Goal: Task Accomplishment & Management: Use online tool/utility

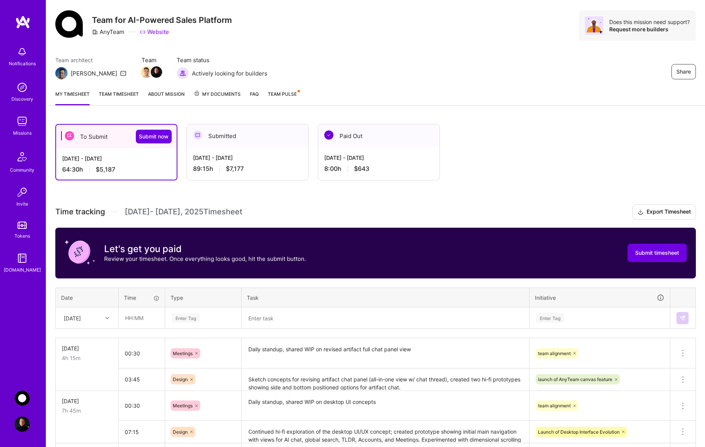
scroll to position [17, 0]
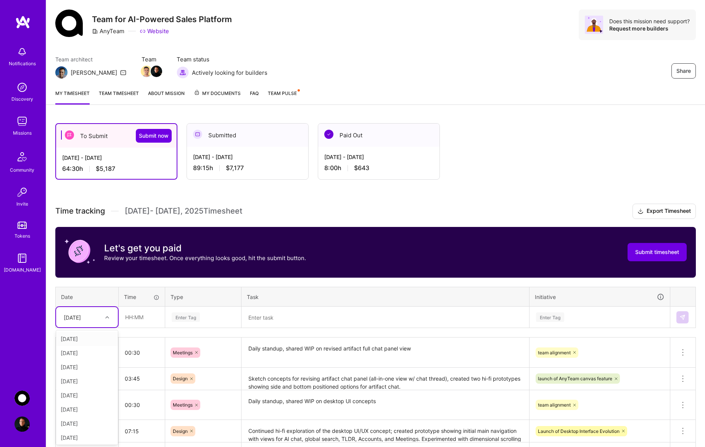
click at [107, 318] on icon at bounding box center [107, 317] width 4 height 4
click at [140, 316] on input "text" at bounding box center [141, 317] width 45 height 20
type input "01:30"
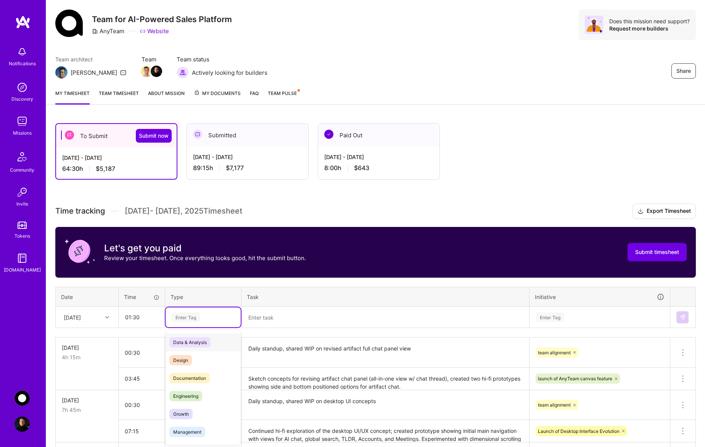
click at [199, 317] on div "Enter Tag" at bounding box center [186, 317] width 28 height 12
click at [191, 357] on span "Design" at bounding box center [180, 360] width 22 height 10
click at [269, 314] on textarea at bounding box center [385, 317] width 286 height 20
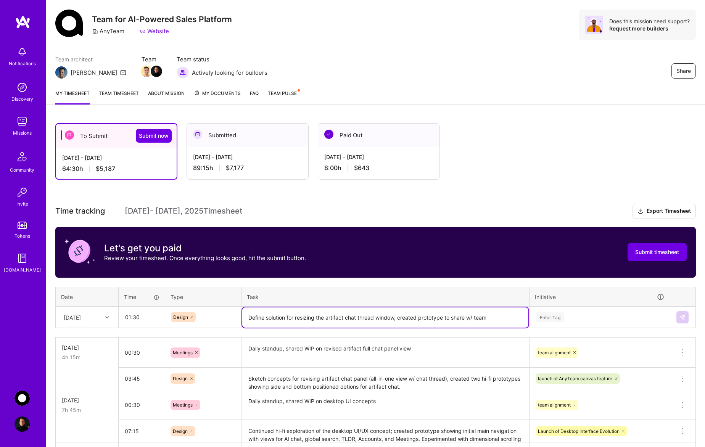
type textarea "Define solution for resizing the artifact chat thread window, created prototype…"
click at [551, 320] on div "Enter Tag" at bounding box center [600, 317] width 140 height 20
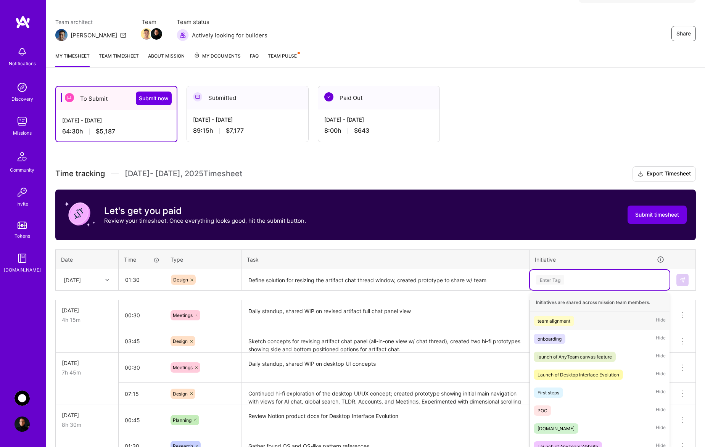
scroll to position [60, 0]
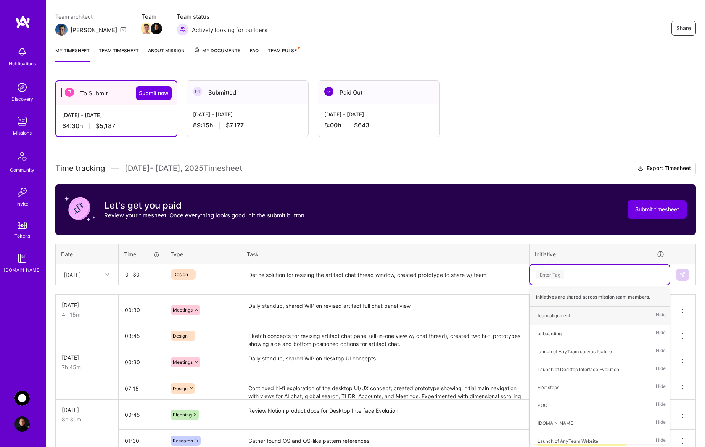
click at [555, 275] on div "Enter Tag" at bounding box center [550, 274] width 28 height 12
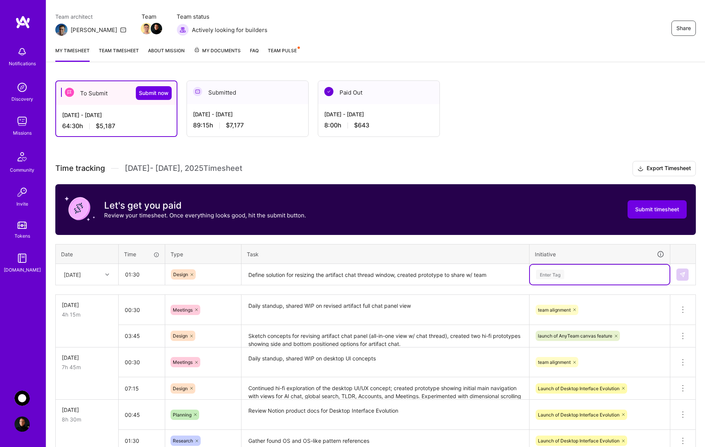
click at [555, 275] on div "Enter Tag" at bounding box center [550, 274] width 28 height 12
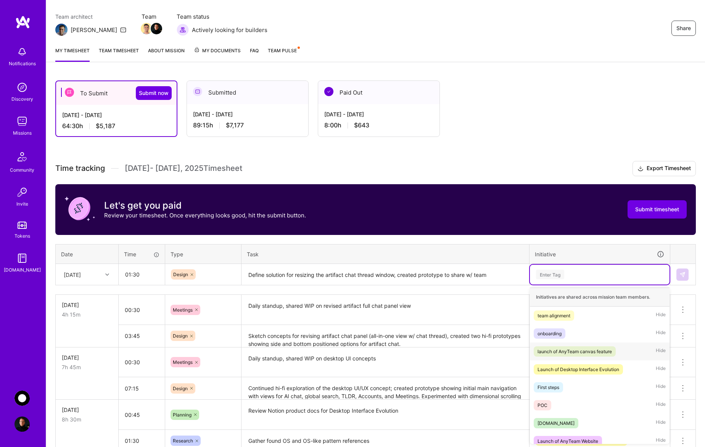
click at [586, 347] on div "launch of AnyTeam canvas feature" at bounding box center [574, 351] width 74 height 8
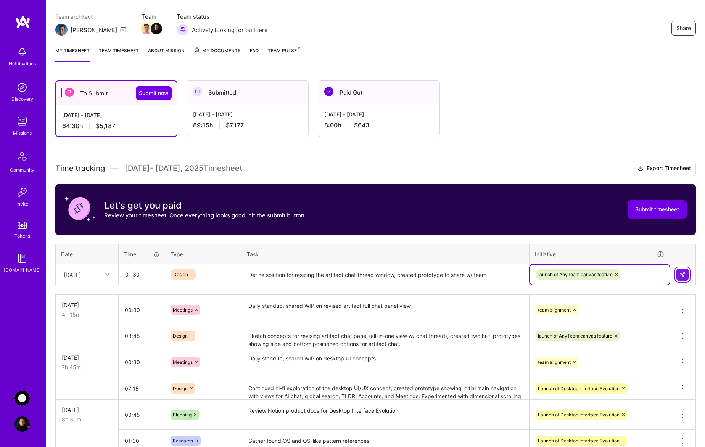
click at [659, 276] on img at bounding box center [682, 275] width 6 height 6
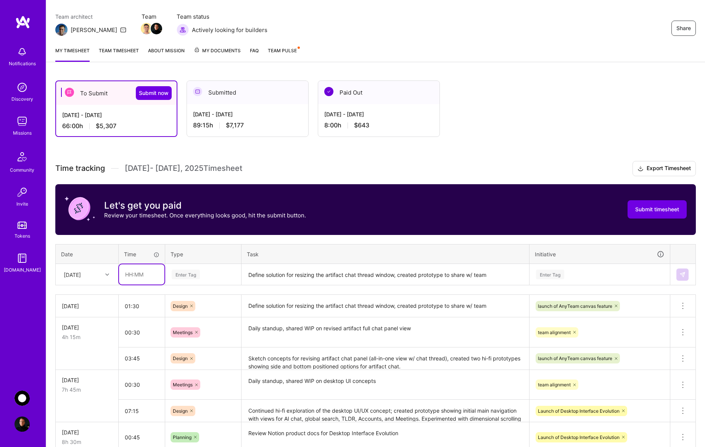
click at [138, 275] on input "text" at bounding box center [141, 274] width 45 height 20
type input "00:45"
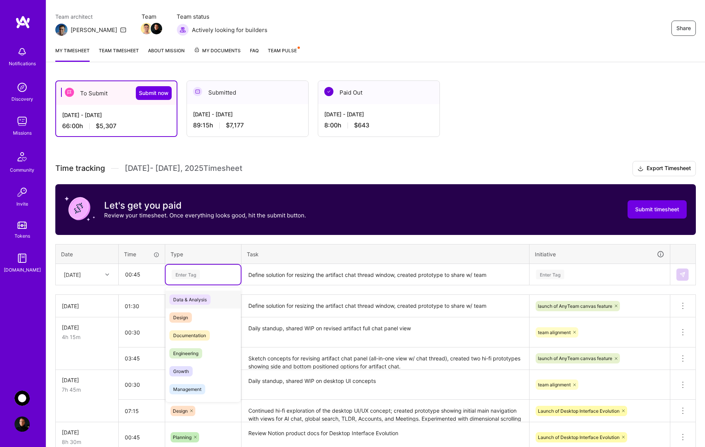
click at [189, 273] on div "Enter Tag" at bounding box center [186, 274] width 28 height 12
type input "mee"
click at [191, 296] on span "Meetings" at bounding box center [182, 299] width 27 height 10
click at [277, 274] on textarea "Define solution for resizing the artifact chat thread window, created prototype…" at bounding box center [385, 275] width 286 height 20
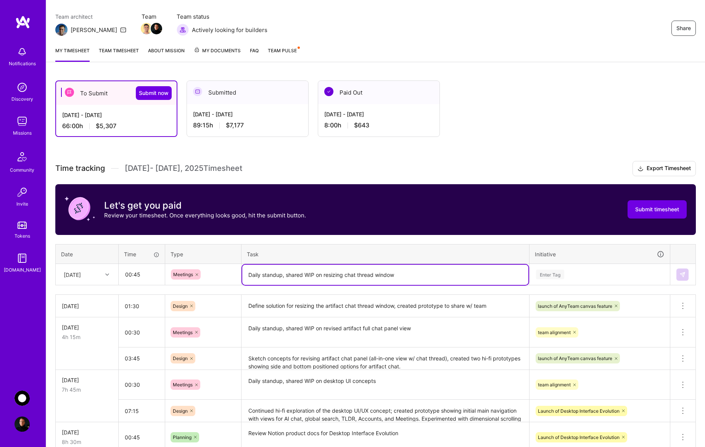
type textarea "Daily standup, shared WIP on resizing chat thread window"
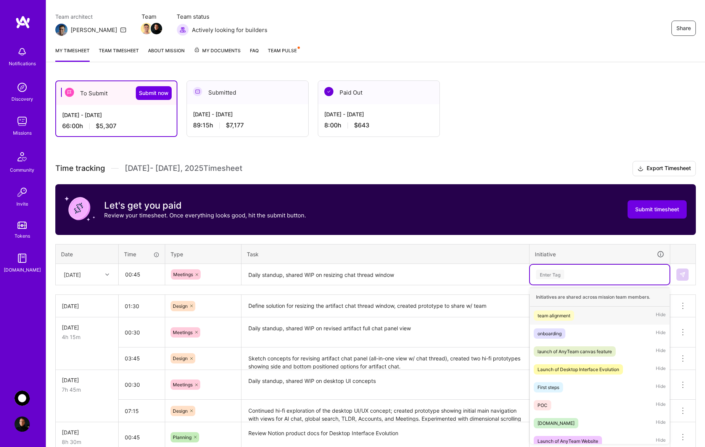
click at [562, 275] on div "Enter Tag" at bounding box center [550, 274] width 28 height 12
click at [569, 313] on div "team alignment" at bounding box center [553, 316] width 33 height 8
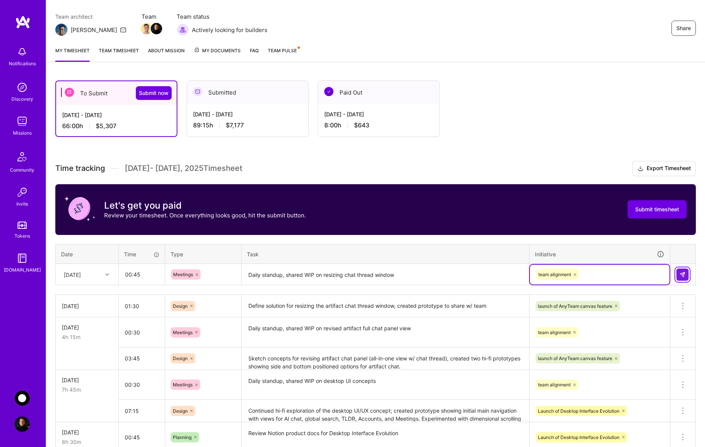
click at [659, 274] on img at bounding box center [682, 275] width 6 height 6
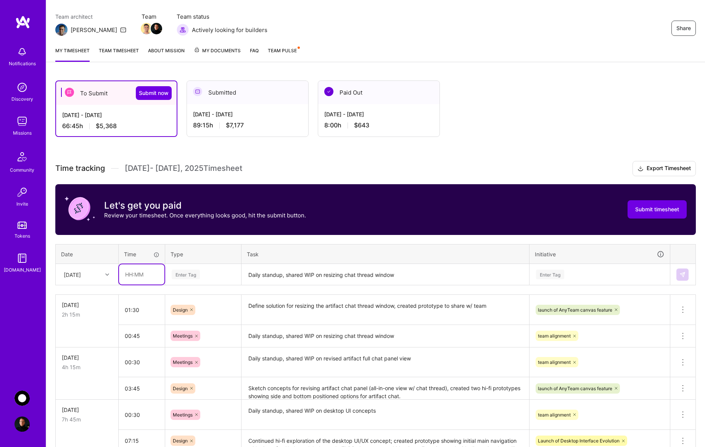
click at [138, 273] on input "text" at bounding box center [141, 274] width 45 height 20
type input "00:15"
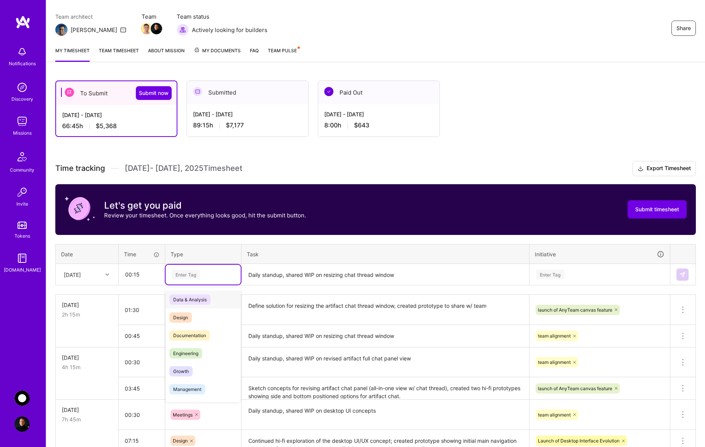
click at [193, 274] on div "Enter Tag" at bounding box center [186, 274] width 28 height 12
click at [193, 360] on span "Planning" at bounding box center [182, 360] width 26 height 10
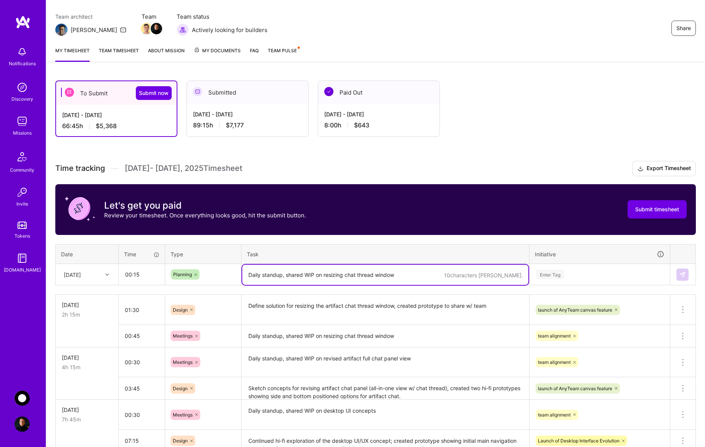
click at [279, 280] on textarea "Daily standup, shared WIP on resizing chat thread window" at bounding box center [385, 275] width 286 height 20
type textarea "Created Jira tickets for new design tickets"
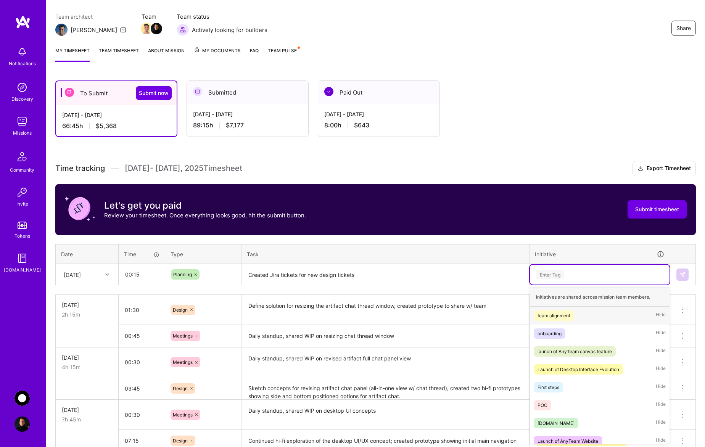
click at [578, 273] on div "Enter Tag" at bounding box center [599, 275] width 129 height 10
click at [589, 353] on div "launch of AnyTeam canvas feature" at bounding box center [574, 351] width 74 height 8
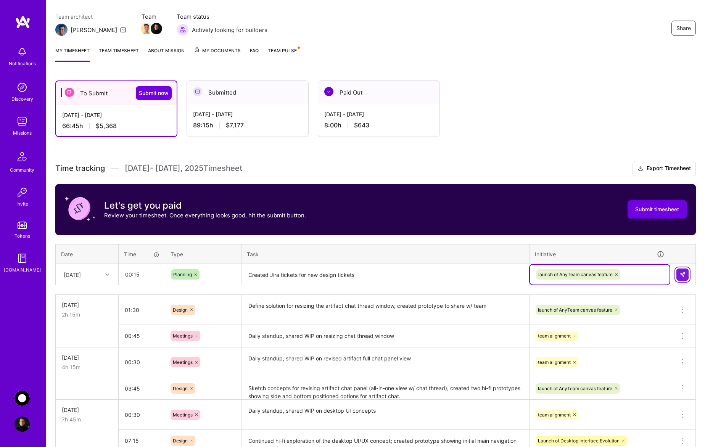
click at [659, 275] on img at bounding box center [682, 275] width 6 height 6
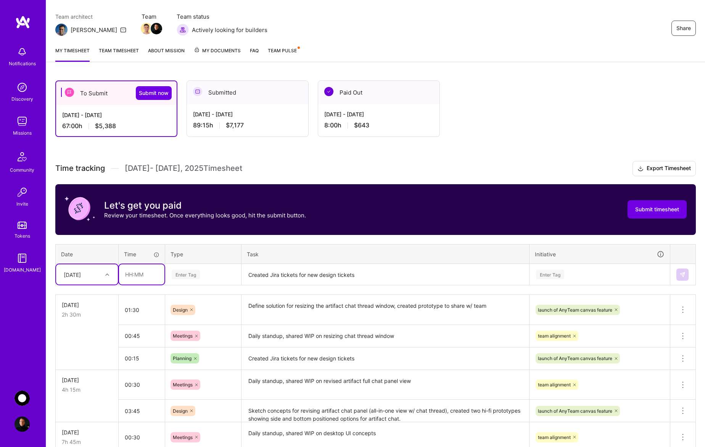
click at [137, 271] on input "text" at bounding box center [141, 274] width 45 height 20
type input "02:00"
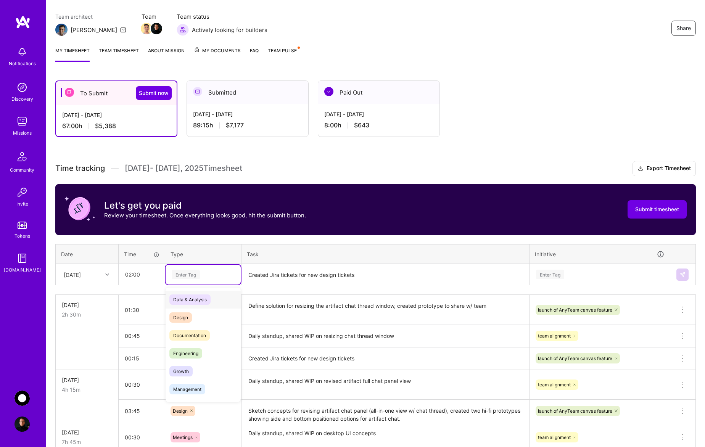
click at [194, 274] on div "Enter Tag" at bounding box center [186, 274] width 28 height 12
click at [198, 316] on div "Design" at bounding box center [203, 318] width 75 height 18
click at [278, 276] on textarea "Created Jira tickets for new design tickets" at bounding box center [385, 275] width 286 height 20
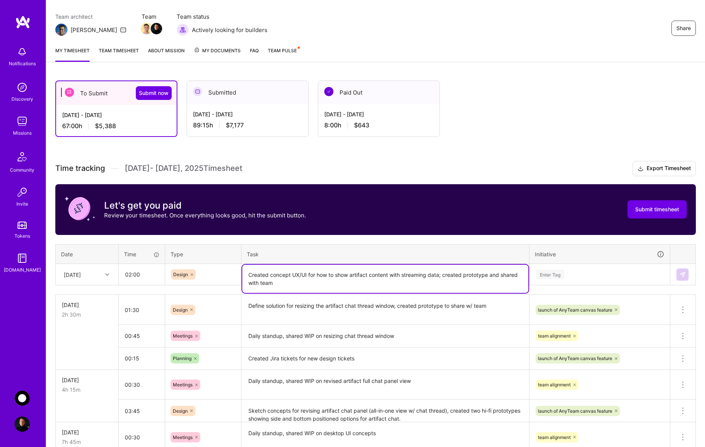
type textarea "Created concept UX/UI for how to show artifact content with streaming data; cre…"
click at [563, 274] on div "Enter Tag" at bounding box center [550, 274] width 28 height 12
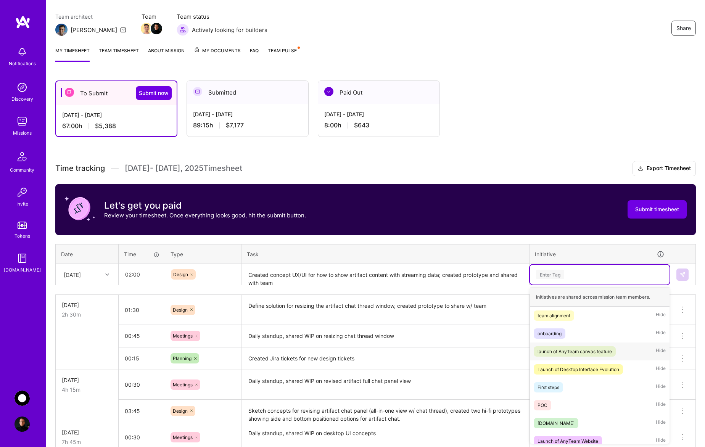
click at [580, 350] on div "launch of AnyTeam canvas feature" at bounding box center [574, 351] width 74 height 8
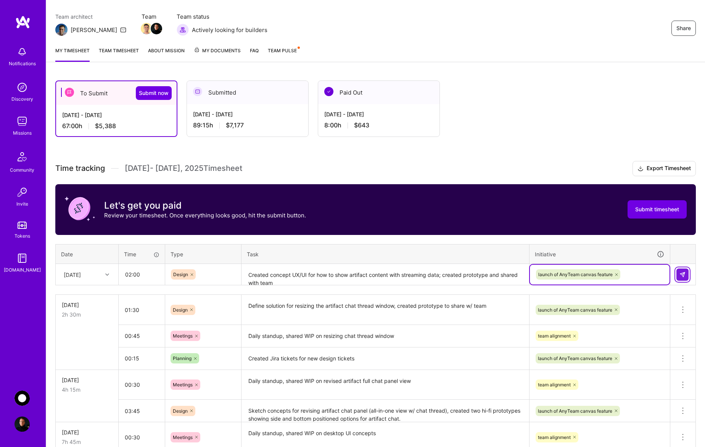
click at [659, 276] on img at bounding box center [682, 275] width 6 height 6
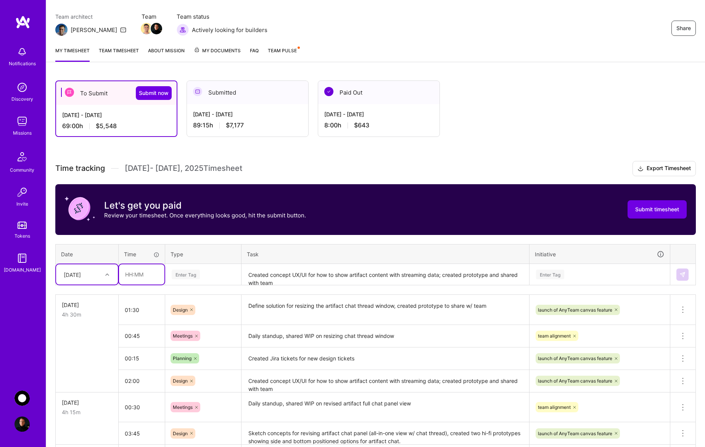
click at [143, 275] on input "text" at bounding box center [141, 274] width 45 height 20
type input "03:45"
click at [179, 277] on div "Enter Tag" at bounding box center [186, 274] width 28 height 12
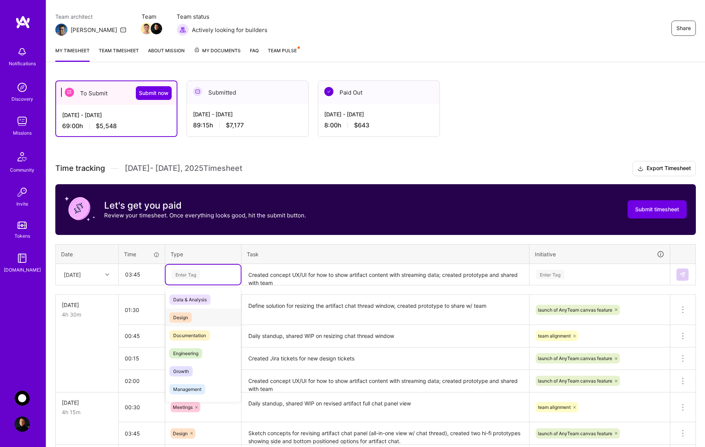
click at [190, 316] on span "Design" at bounding box center [180, 317] width 22 height 10
click at [277, 275] on textarea "Created concept UX/UI for how to show artifact content with streaming data; cre…" at bounding box center [385, 275] width 286 height 20
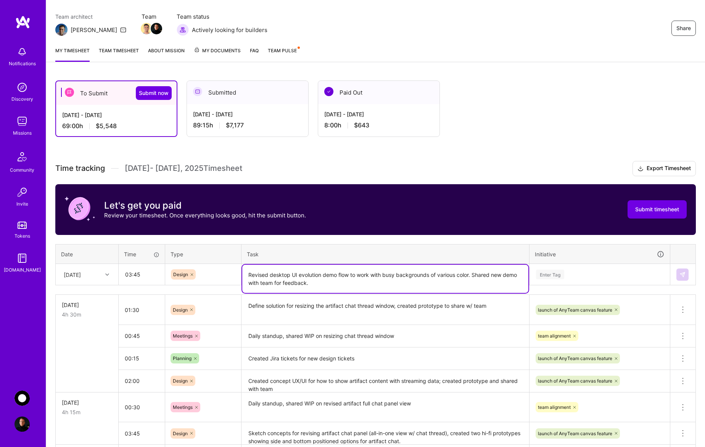
type textarea "Revised desktop UI evolution demo flow to work with busy backgrounds of various…"
click at [548, 276] on div "Enter Tag" at bounding box center [550, 274] width 28 height 12
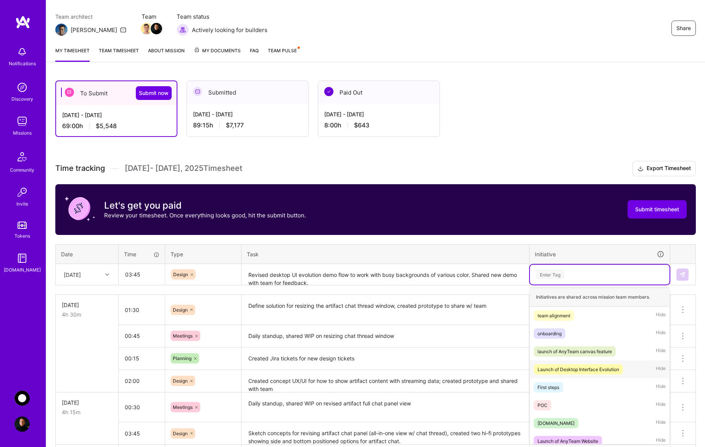
click at [576, 368] on div "Launch of Desktop Interface Evolution" at bounding box center [578, 369] width 82 height 8
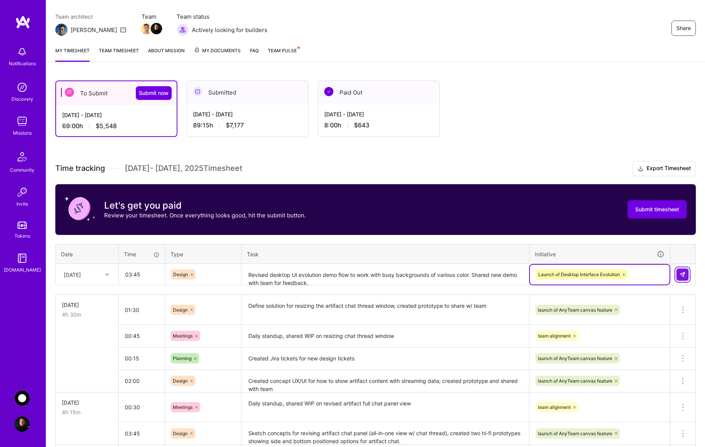
click at [659, 277] on img at bounding box center [682, 275] width 6 height 6
